Goal: Information Seeking & Learning: Learn about a topic

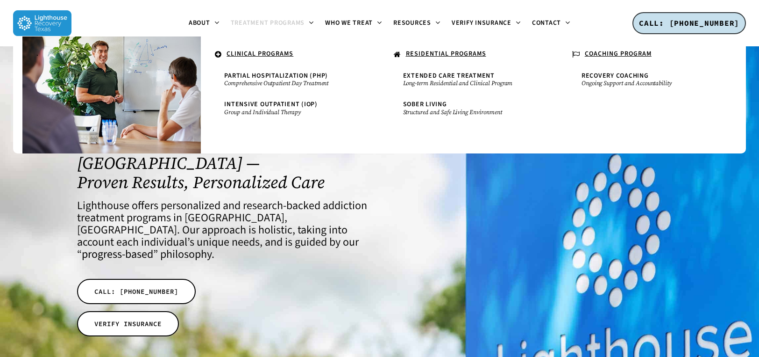
click at [304, 22] on span "Treatment Programs" at bounding box center [268, 22] width 74 height 9
click at [282, 53] on u "CLINICAL PROGRAMS" at bounding box center [260, 53] width 67 height 9
click at [450, 53] on u "RESIDENTIAL PROGRAMS" at bounding box center [446, 53] width 80 height 9
click at [600, 53] on u "COACHING PROGRAM" at bounding box center [618, 53] width 67 height 9
drag, startPoint x: 591, startPoint y: 77, endPoint x: 584, endPoint y: 79, distance: 6.7
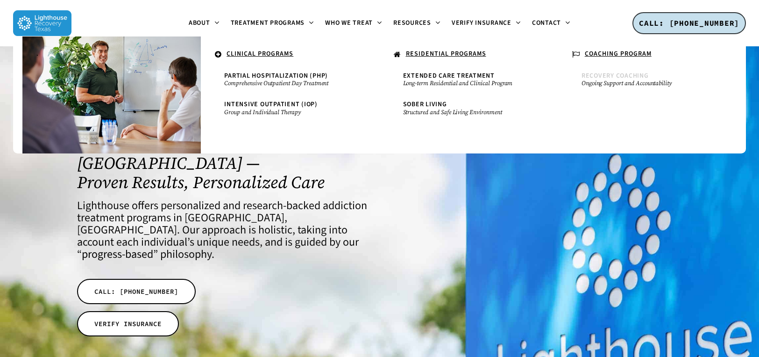
click at [590, 77] on span "Recovery Coaching" at bounding box center [615, 75] width 67 height 9
drag, startPoint x: 431, startPoint y: 74, endPoint x: 419, endPoint y: 97, distance: 26.6
click at [431, 74] on span "Extended Care Treatment" at bounding box center [449, 75] width 92 height 9
click at [418, 105] on span "Sober Living" at bounding box center [425, 104] width 44 height 9
click at [256, 104] on span "Intensive Outpatient (IOP)" at bounding box center [270, 104] width 93 height 9
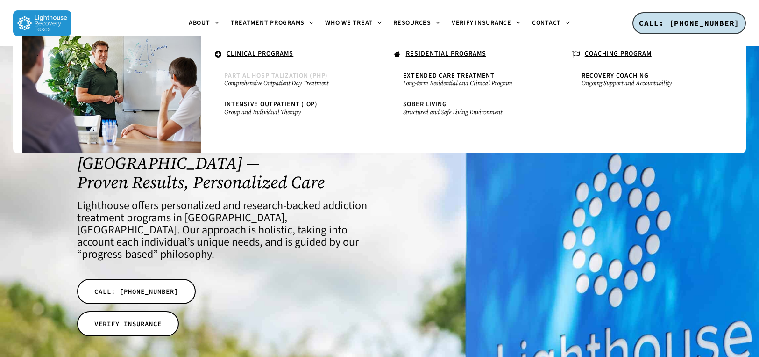
click at [270, 80] on small "Comprehensive Outpatient Day Treatment" at bounding box center [290, 82] width 132 height 7
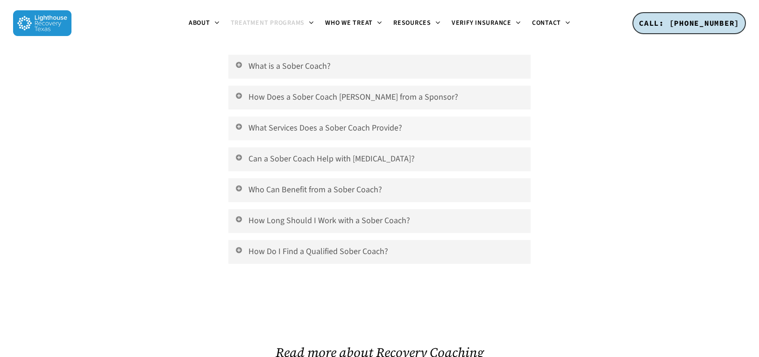
scroll to position [1150, 0]
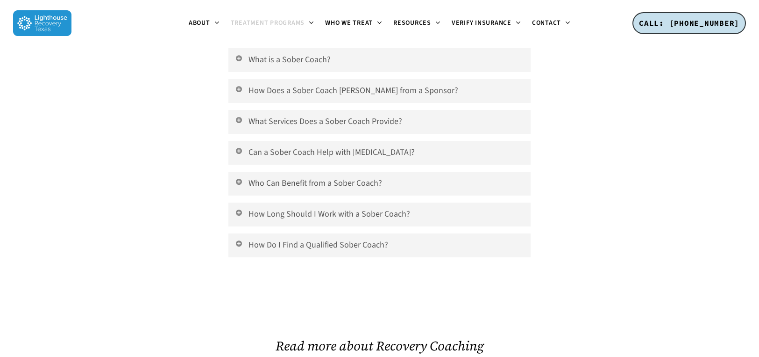
click at [600, 155] on div at bounding box center [616, 132] width 158 height 309
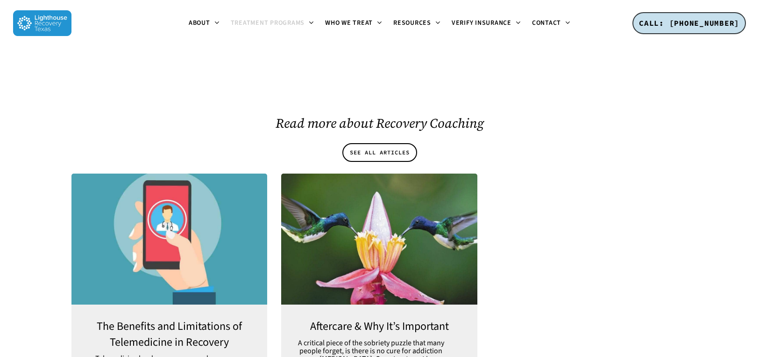
scroll to position [1374, 0]
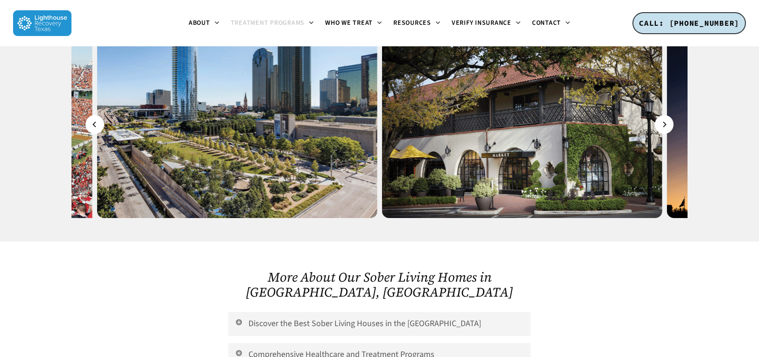
scroll to position [1698, 0]
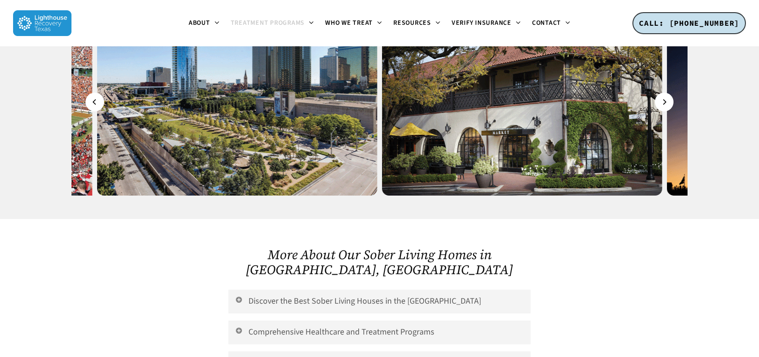
click at [340, 247] on h2 "More About Our Sober Living Homes in [GEOGRAPHIC_DATA], [GEOGRAPHIC_DATA]" at bounding box center [380, 262] width 302 height 30
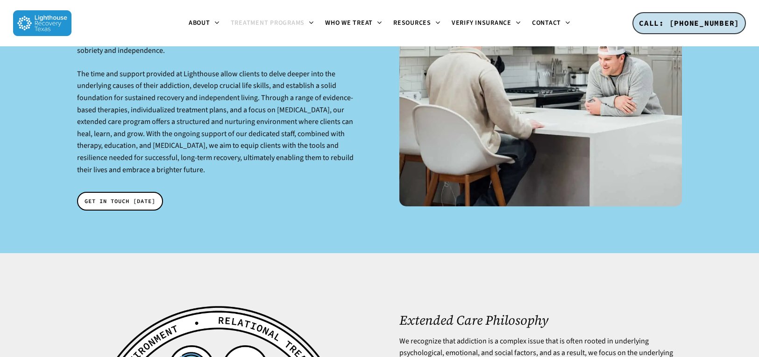
scroll to position [1083, 0]
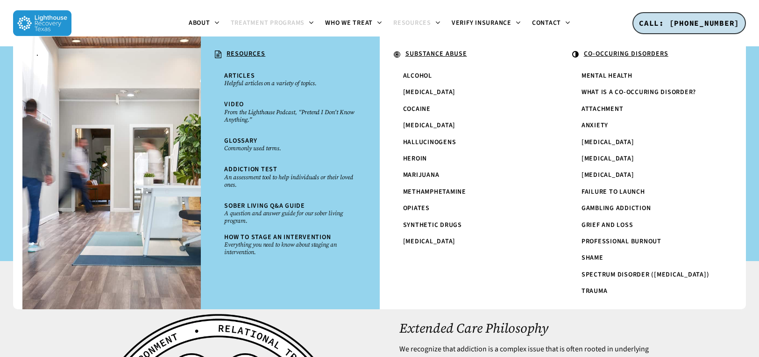
click at [408, 21] on span "Resources" at bounding box center [413, 22] width 38 height 9
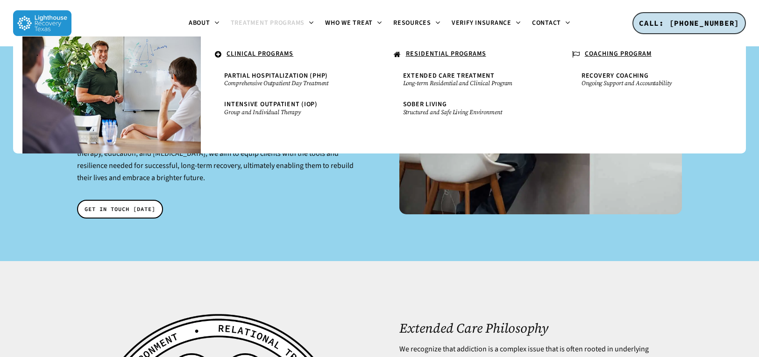
click at [269, 21] on span "Treatment Programs" at bounding box center [268, 22] width 74 height 9
click at [251, 55] on u "CLINICAL PROGRAMS" at bounding box center [260, 53] width 67 height 9
drag, startPoint x: 326, startPoint y: 214, endPoint x: 329, endPoint y: 206, distance: 8.3
click at [327, 212] on div at bounding box center [379, 73] width 759 height 377
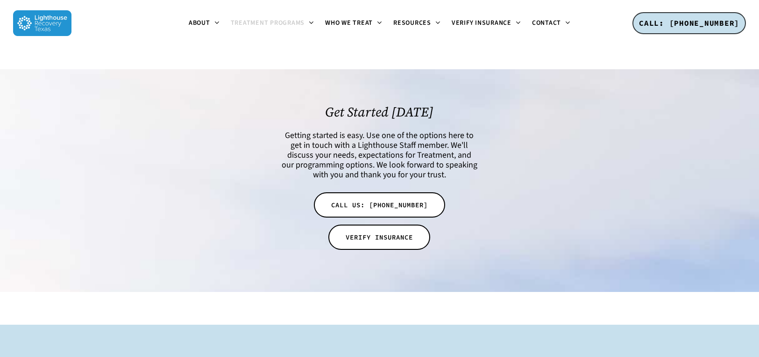
scroll to position [1770, 0]
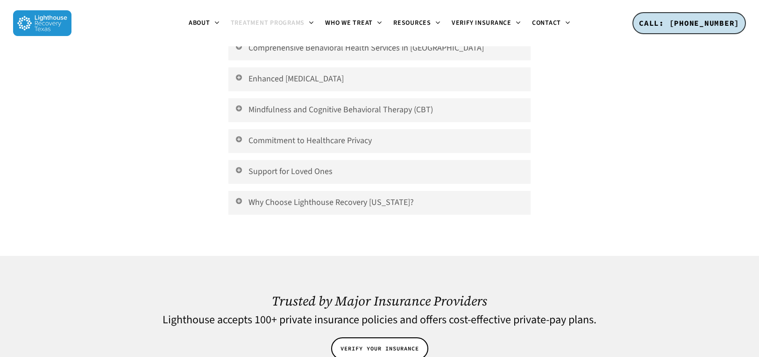
click at [163, 116] on div at bounding box center [144, 113] width 158 height 264
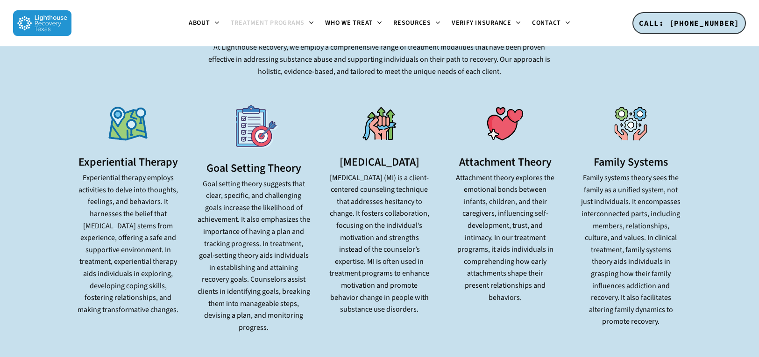
scroll to position [1682, 0]
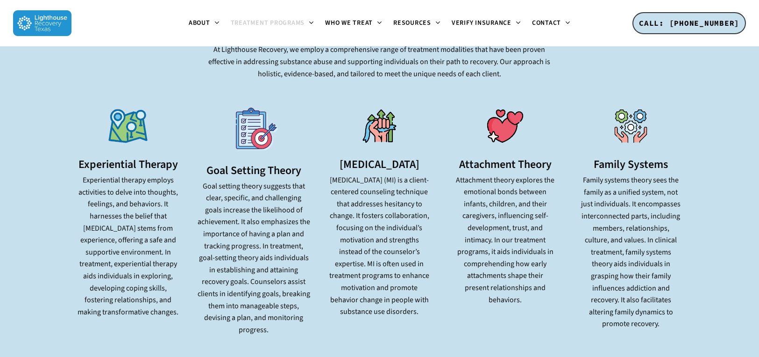
click at [222, 184] on p "Goal setting theory suggests that clear, specific, and challenging goals increa…" at bounding box center [253, 258] width 113 height 156
click at [326, 182] on div "Motivational Interviewing Motivational interviewing (MI) is a client-centered c…" at bounding box center [379, 208] width 113 height 217
